Goal: Transaction & Acquisition: Purchase product/service

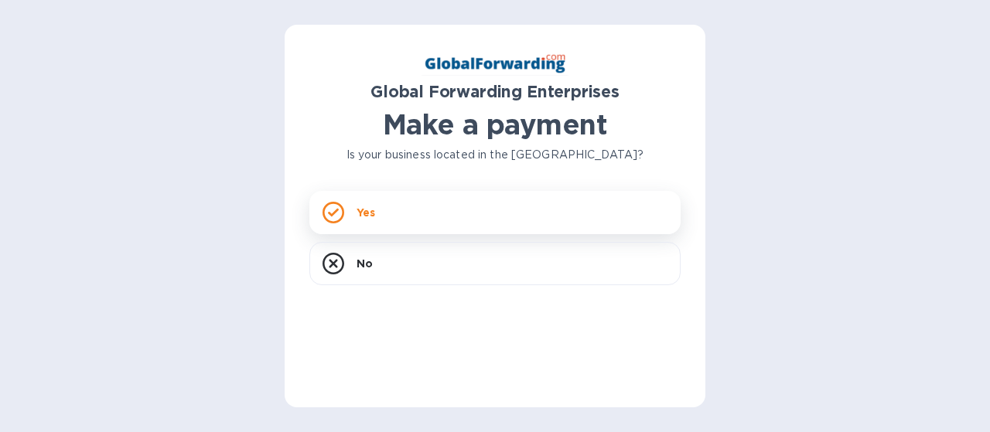
click at [366, 215] on p "Yes" at bounding box center [365, 212] width 19 height 15
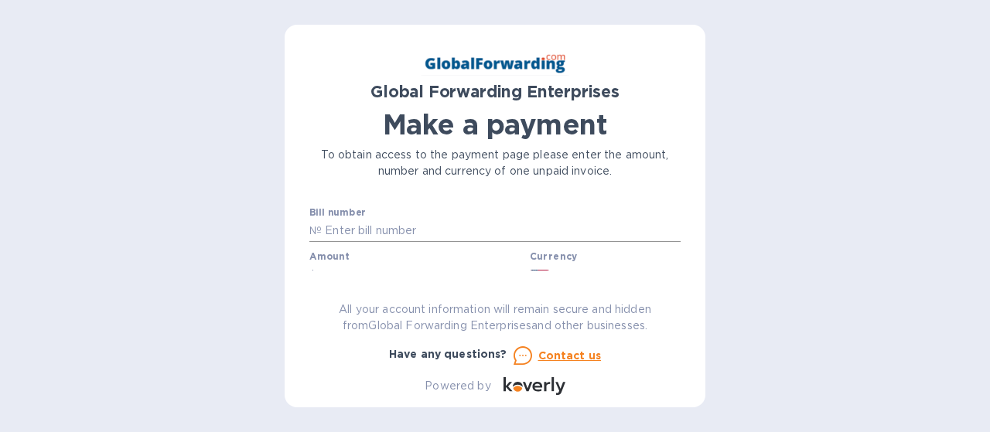
click at [369, 225] on input "text" at bounding box center [501, 231] width 359 height 23
paste input "SHIPSH11364115"
type input "SHIPSH11364115"
click at [373, 259] on div "Amount $" at bounding box center [416, 269] width 214 height 36
click at [367, 259] on div "Amount $" at bounding box center [416, 269] width 214 height 36
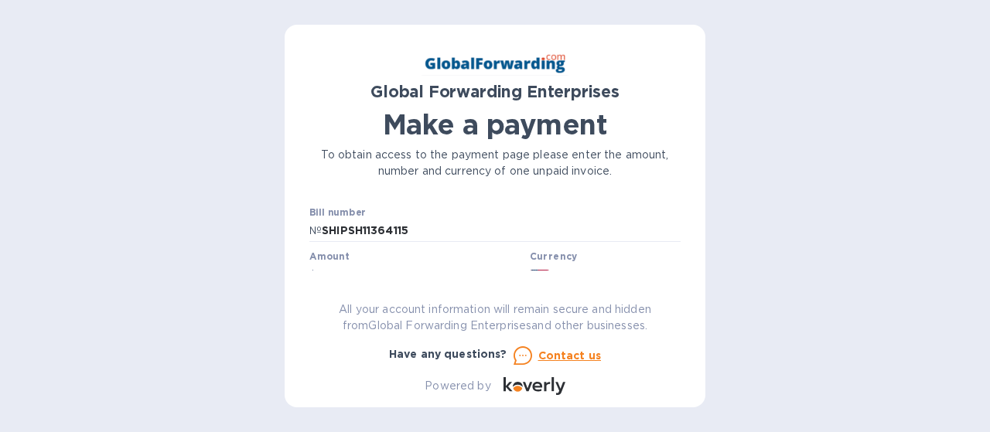
click at [684, 213] on div "Global Forwarding Enterprises Make a payment To obtain access to the payment pa…" at bounding box center [494, 216] width 421 height 383
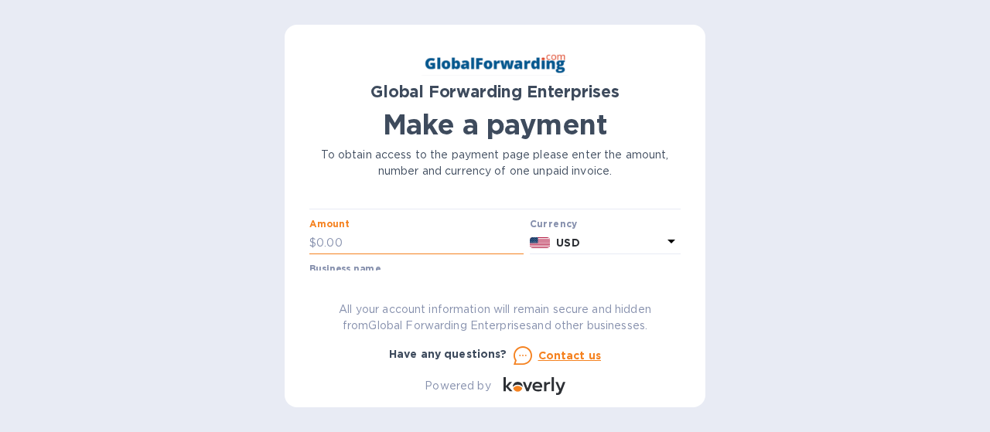
click at [429, 247] on input "text" at bounding box center [419, 242] width 207 height 23
click at [331, 237] on input "text" at bounding box center [419, 242] width 207 height 23
type input "250.47"
click at [667, 240] on icon at bounding box center [671, 242] width 8 height 4
drag, startPoint x: 680, startPoint y: 217, endPoint x: 678, endPoint y: 229, distance: 11.8
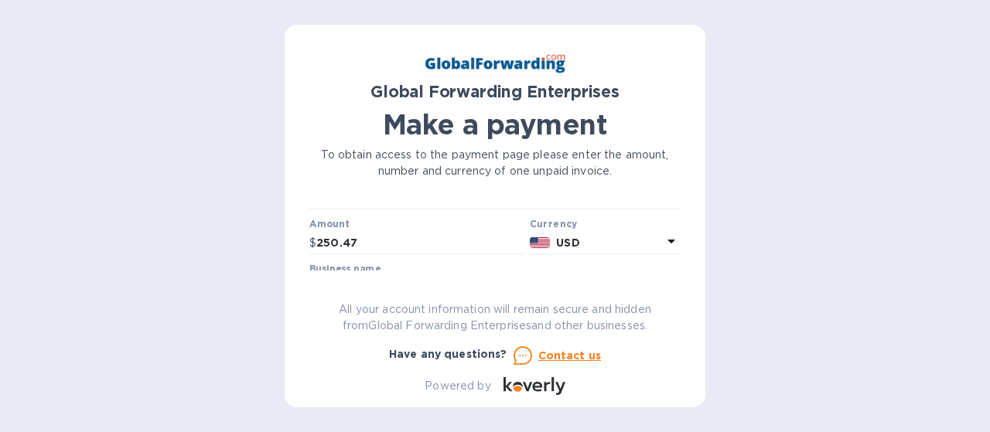
click at [680, 231] on div "Global Forwarding Enterprises Make a payment To obtain access to the payment pa…" at bounding box center [494, 216] width 421 height 383
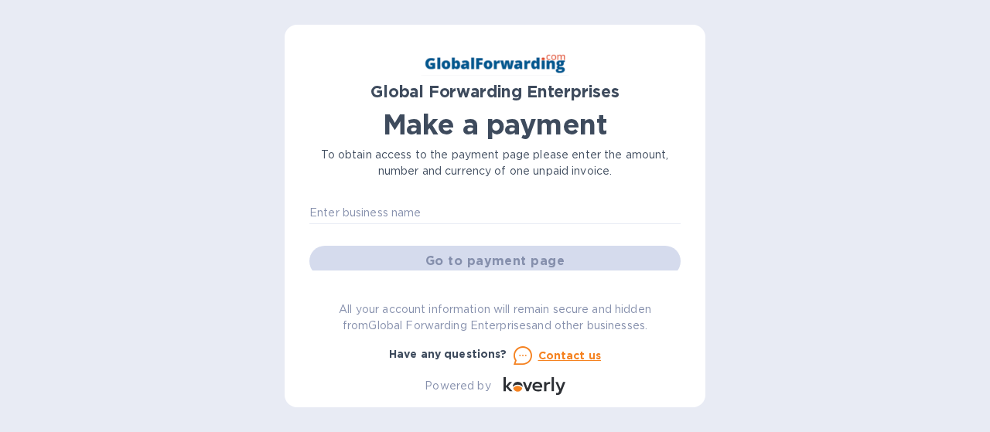
scroll to position [111, 0]
click at [448, 207] on input "text" at bounding box center [494, 209] width 371 height 23
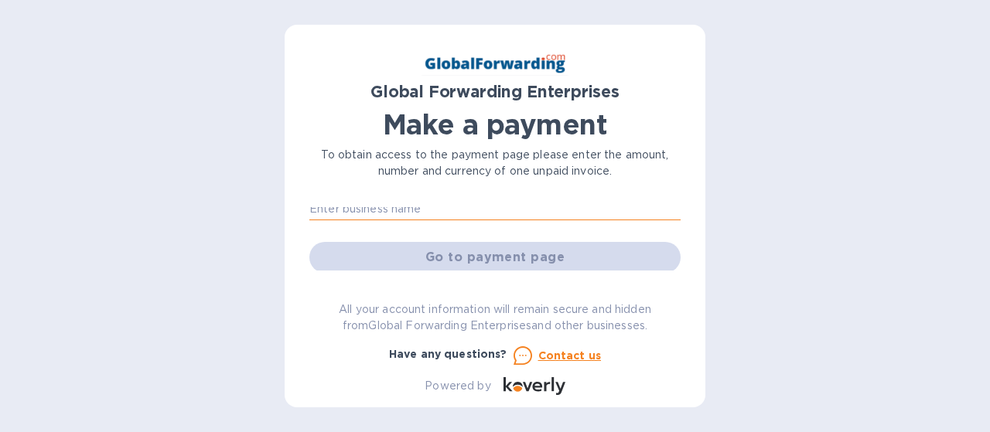
type input "The Shipping Shack, Inc."
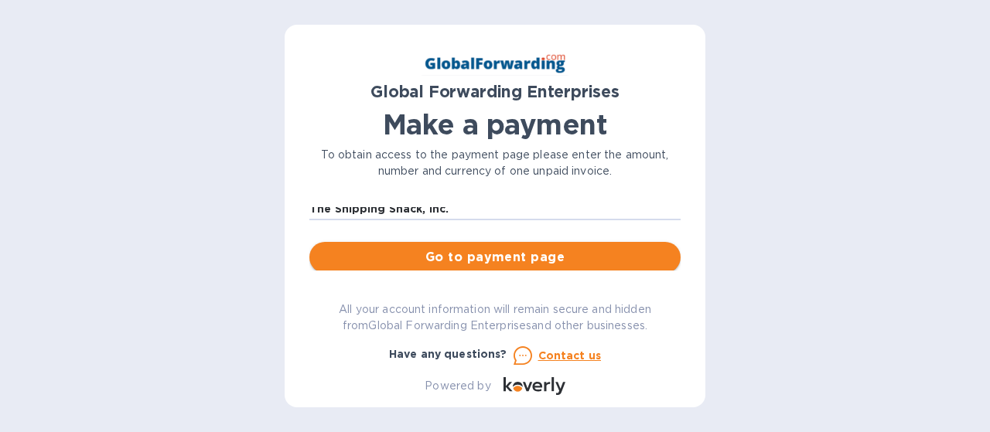
click at [479, 258] on span "Go to payment page" at bounding box center [495, 257] width 346 height 19
